Goal: Check status: Check status

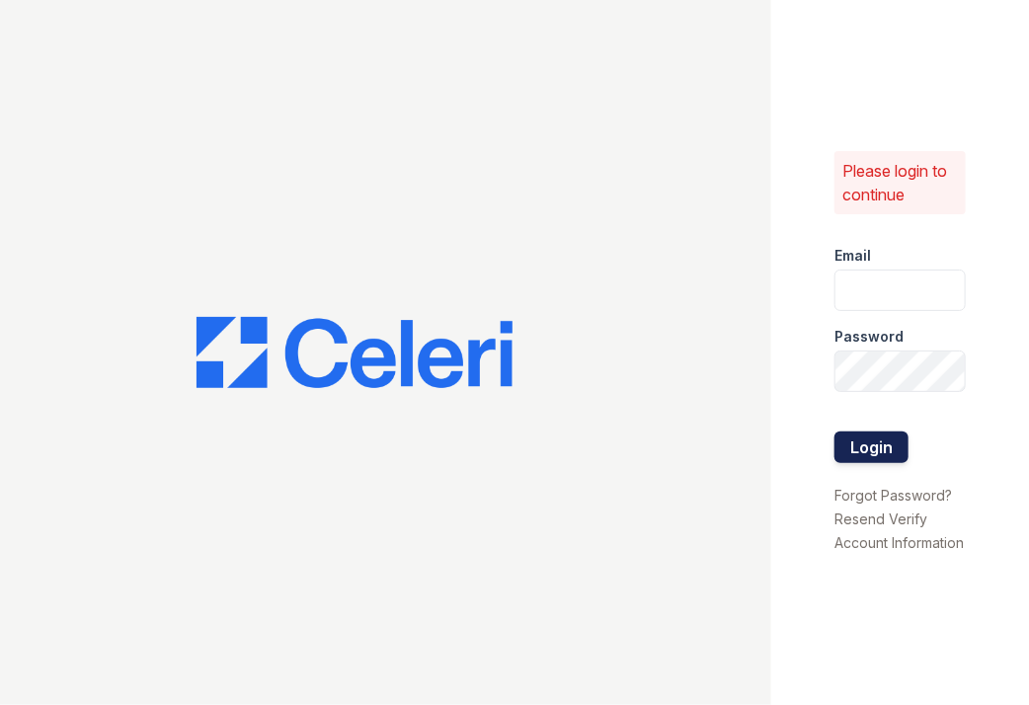
type input "[EMAIL_ADDRESS][DOMAIN_NAME]"
click at [865, 432] on button "Login" at bounding box center [872, 448] width 74 height 32
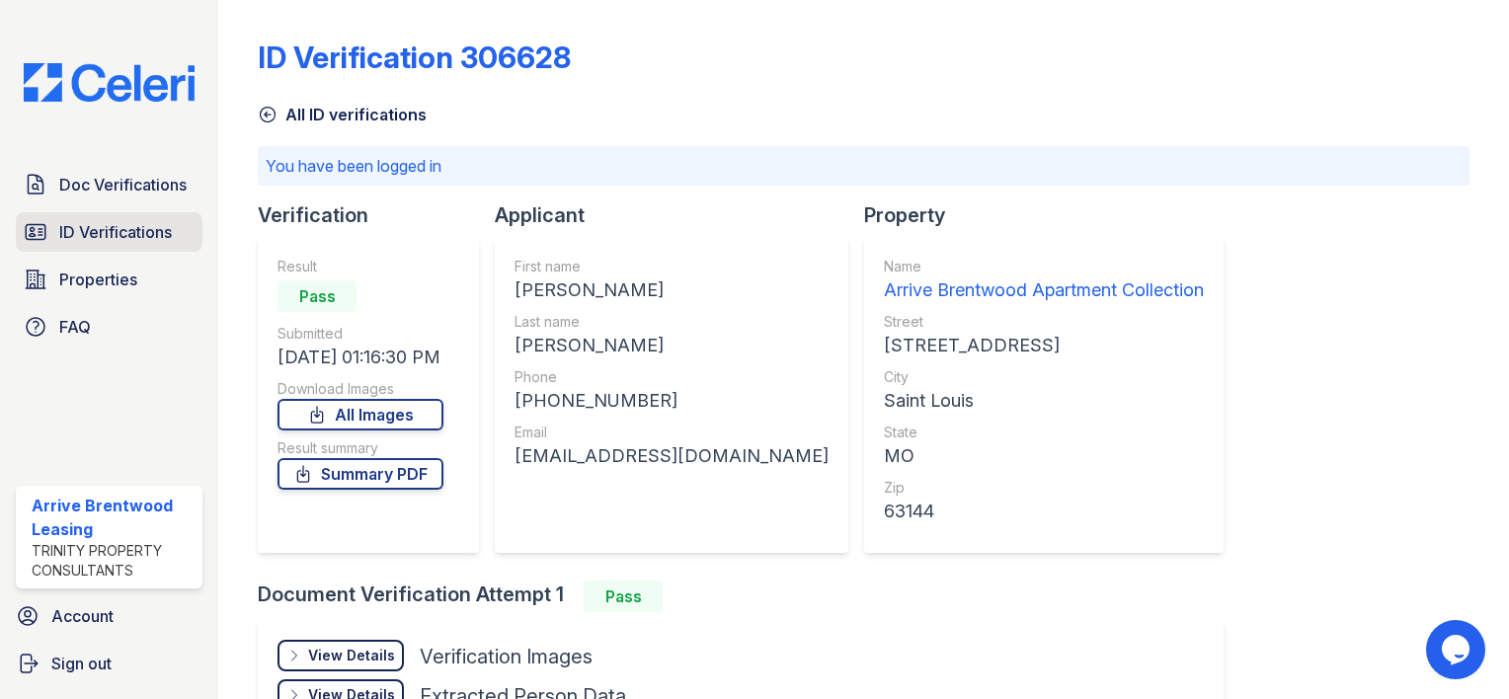
click at [120, 221] on span "ID Verifications" at bounding box center [115, 232] width 113 height 24
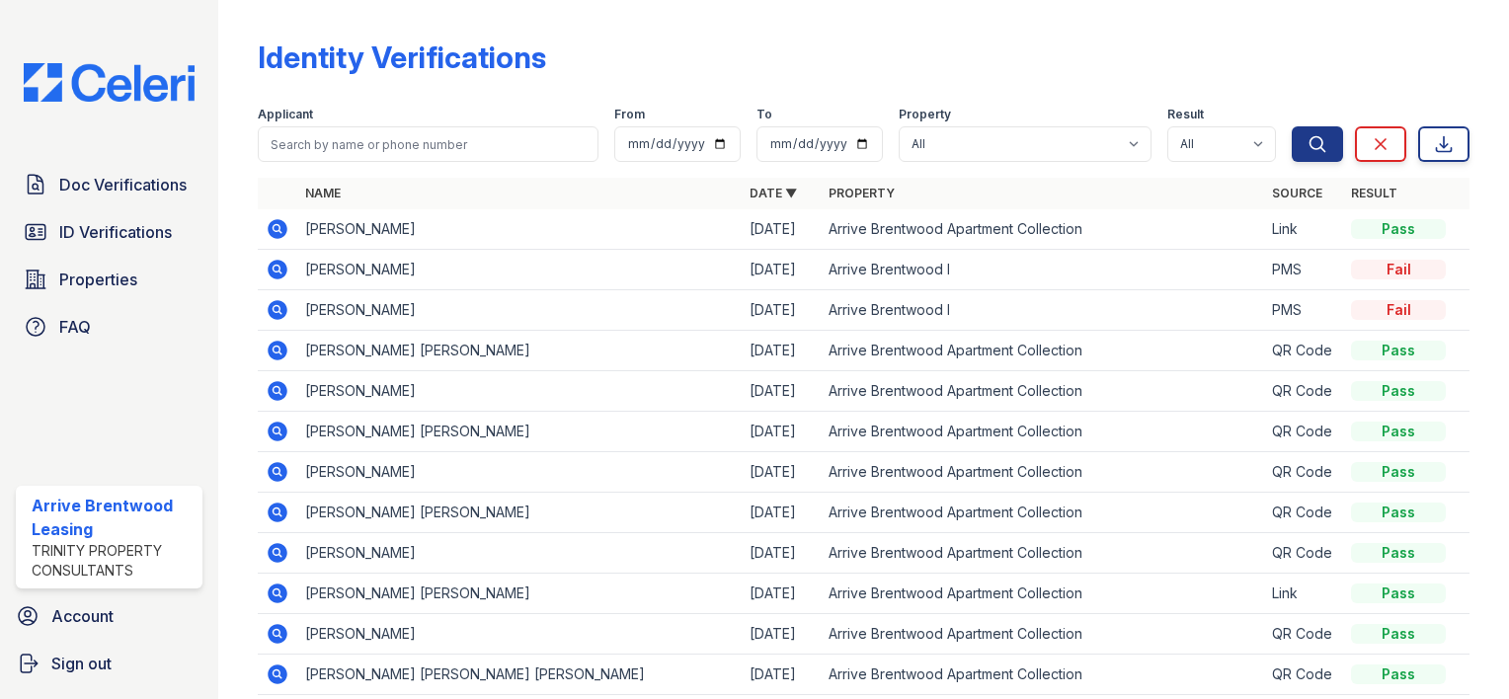
click at [358, 112] on div "Applicant" at bounding box center [428, 117] width 341 height 20
click at [321, 176] on div at bounding box center [864, 174] width 1212 height 8
click at [336, 189] on link "Name" at bounding box center [323, 193] width 36 height 15
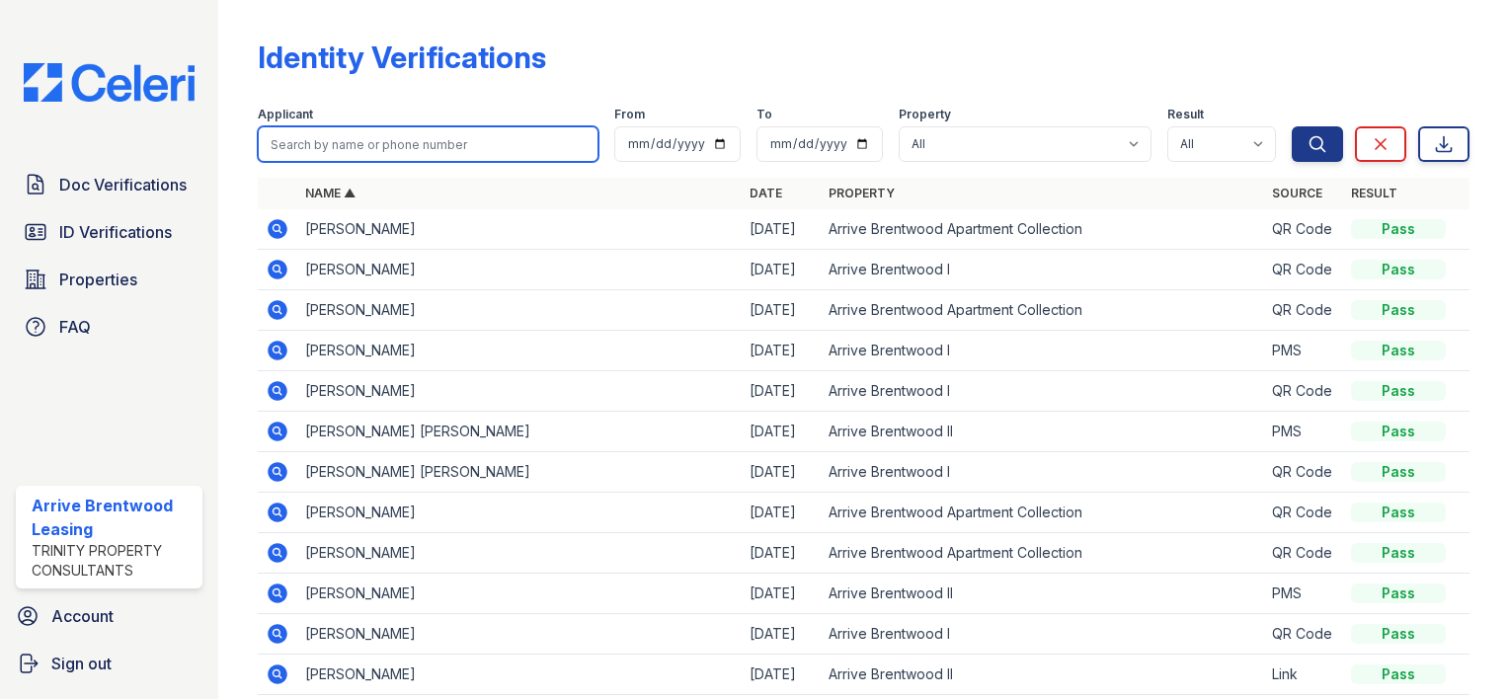
click at [335, 153] on input "search" at bounding box center [428, 144] width 341 height 36
type input "burge"
click at [1028, 126] on button "Search" at bounding box center [1317, 144] width 51 height 36
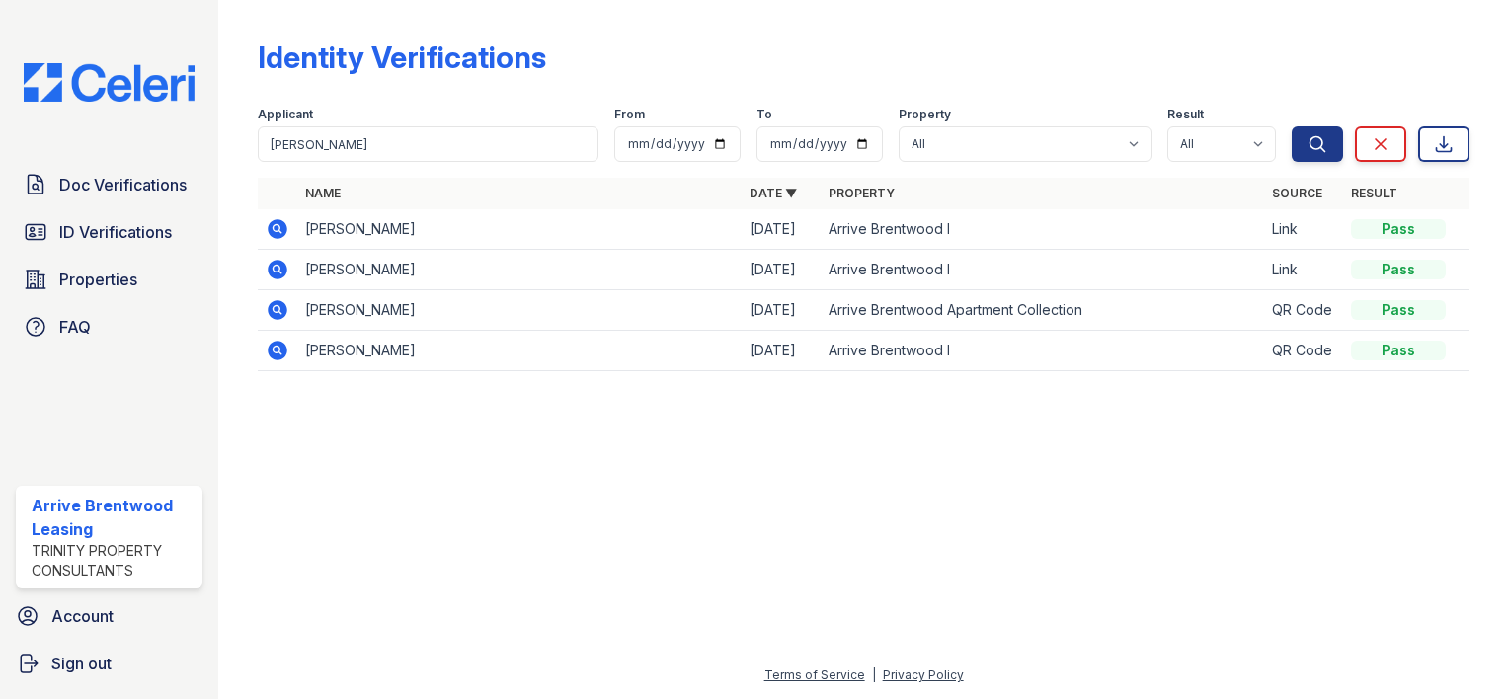
click at [275, 226] on icon at bounding box center [276, 227] width 5 height 5
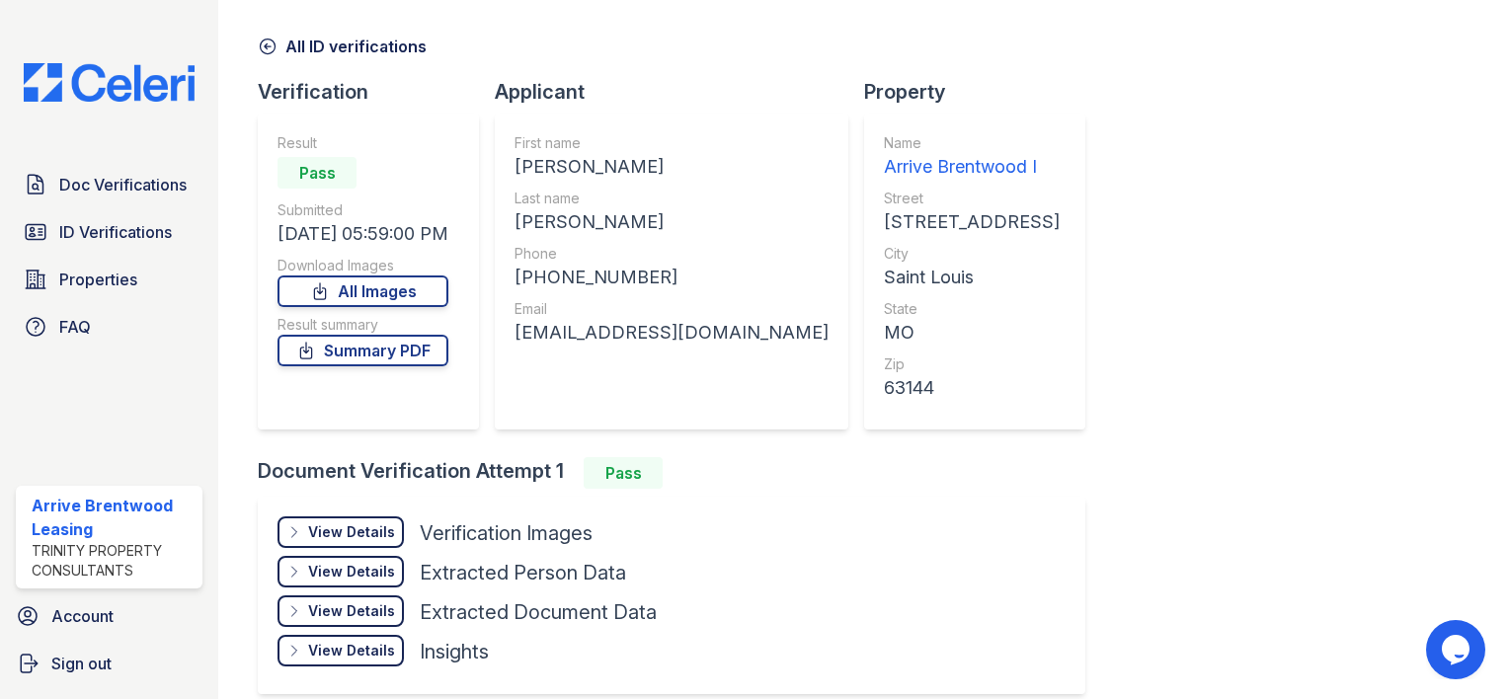
scroll to position [154, 0]
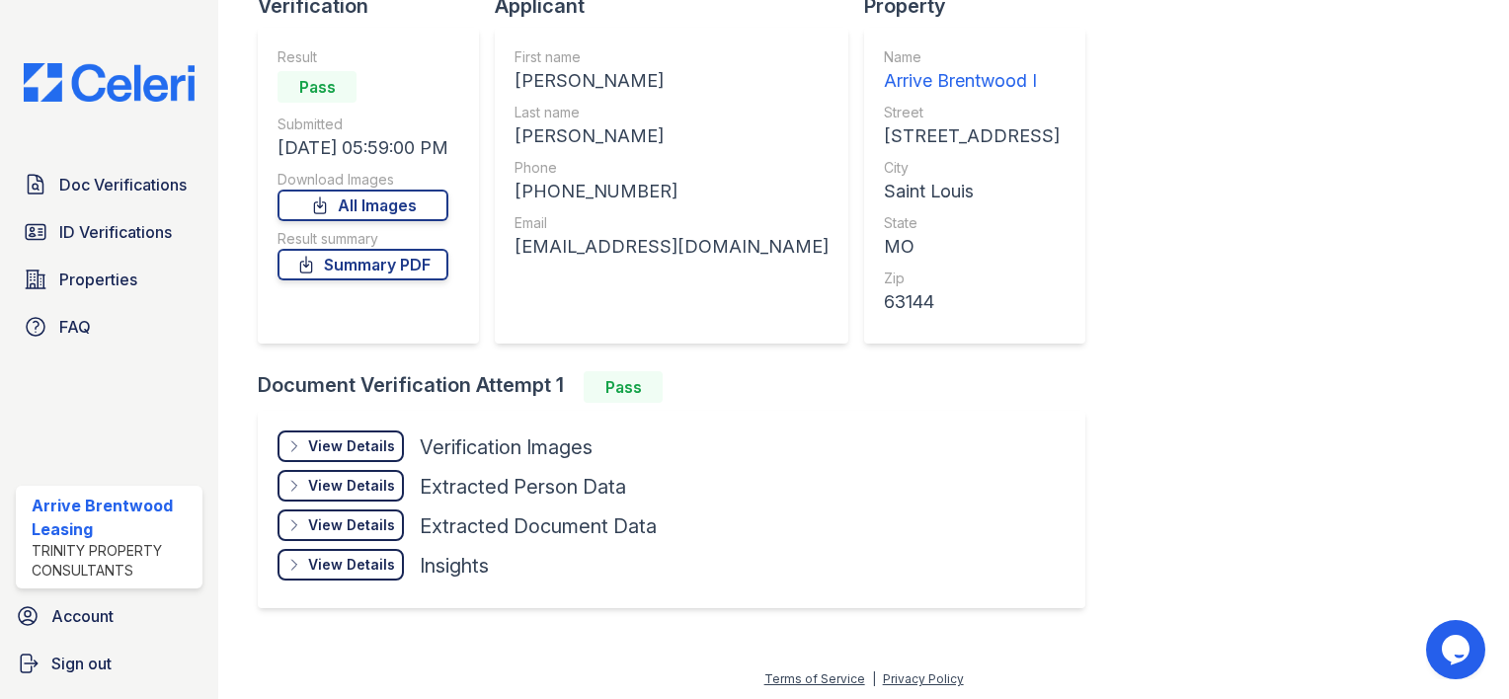
click at [345, 443] on div "View Details" at bounding box center [351, 447] width 87 height 20
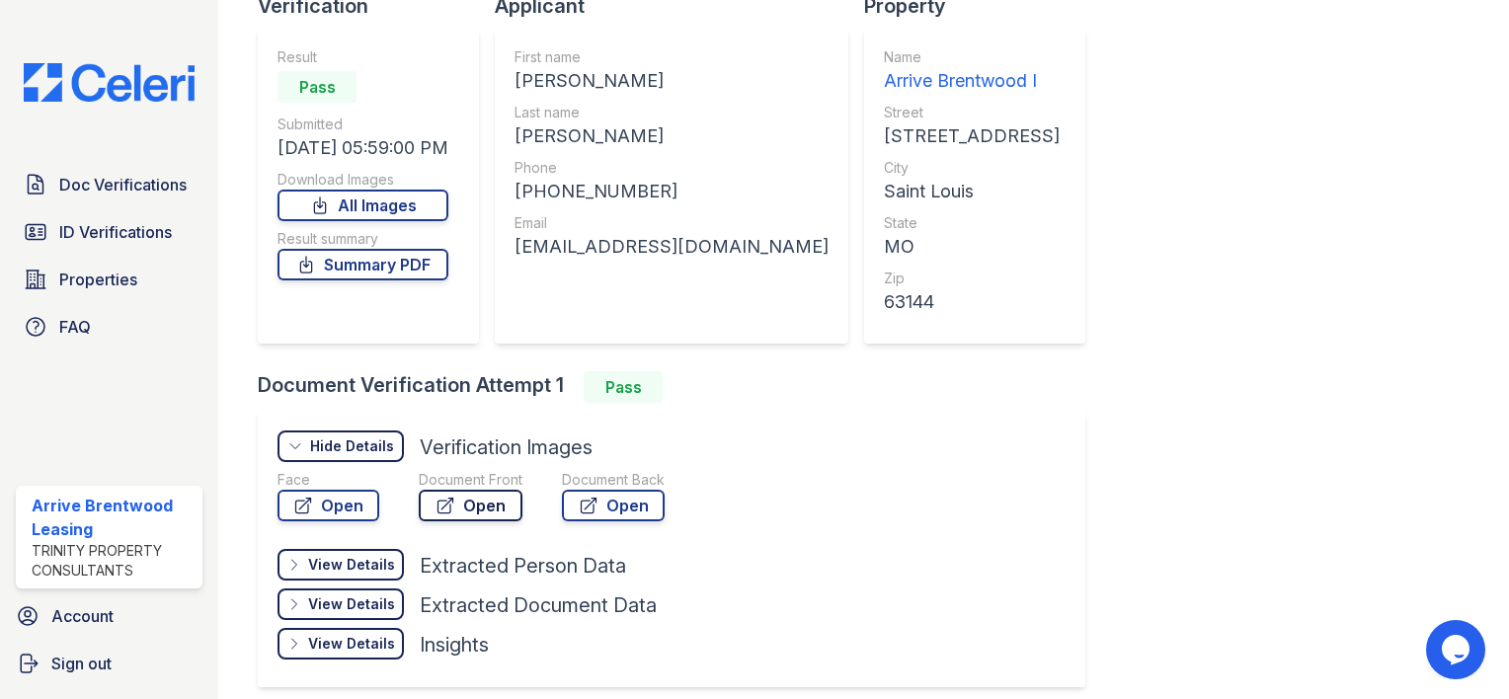
click at [467, 497] on link "Open" at bounding box center [471, 506] width 104 height 32
